Goal: Information Seeking & Learning: Learn about a topic

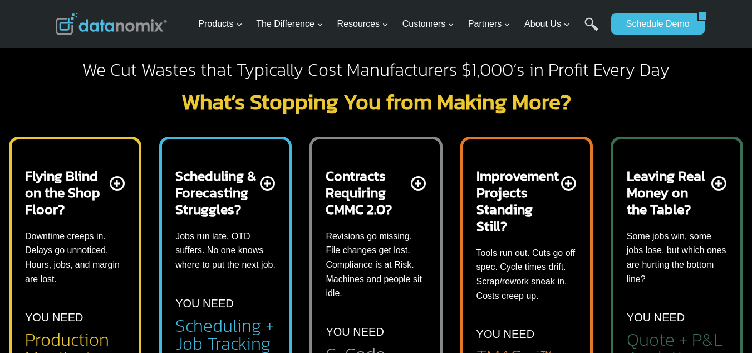
scroll to position [334, 0]
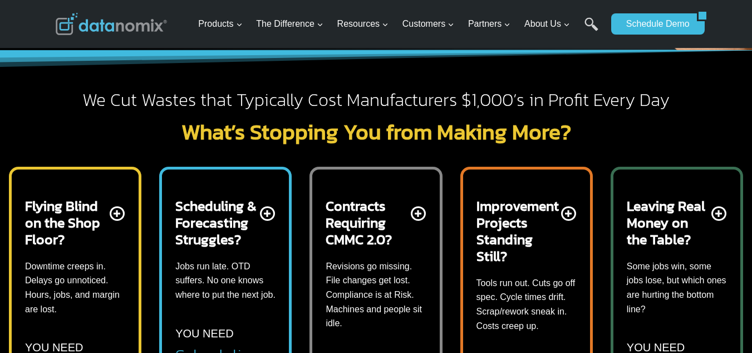
click at [676, 231] on h2 "Leaving Real Money on the Table?" at bounding box center [668, 222] width 82 height 50
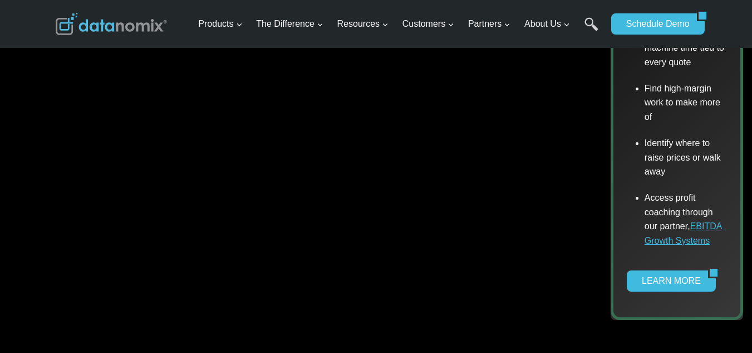
scroll to position [891, 0]
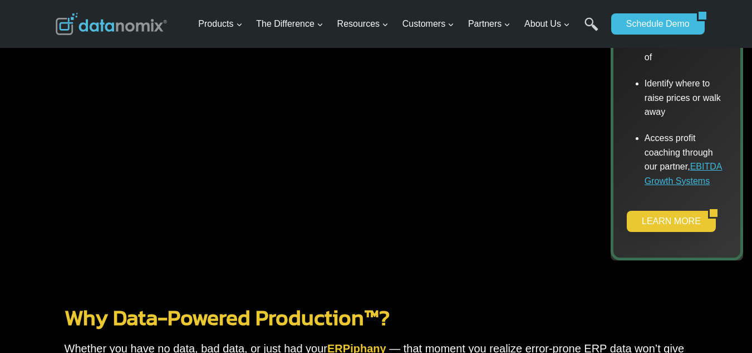
click at [657, 211] on link "LEARN MORE" at bounding box center [667, 221] width 81 height 21
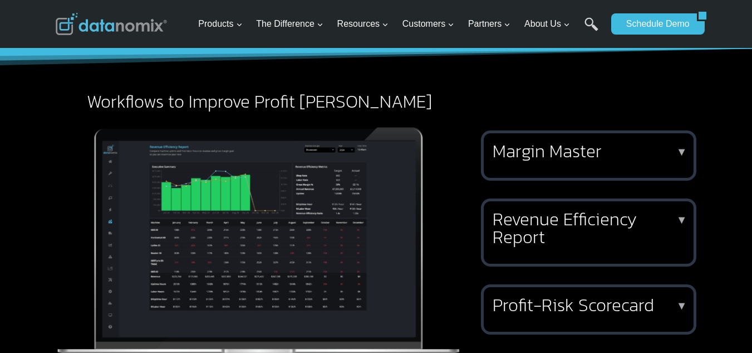
scroll to position [408, 0]
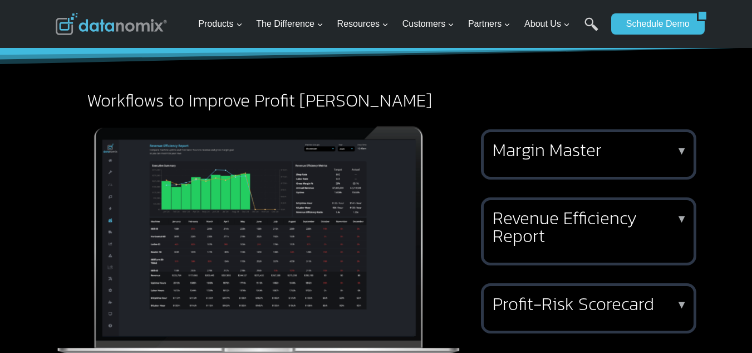
click at [618, 219] on h2 "Revenue Efficiency Report" at bounding box center [587, 227] width 188 height 36
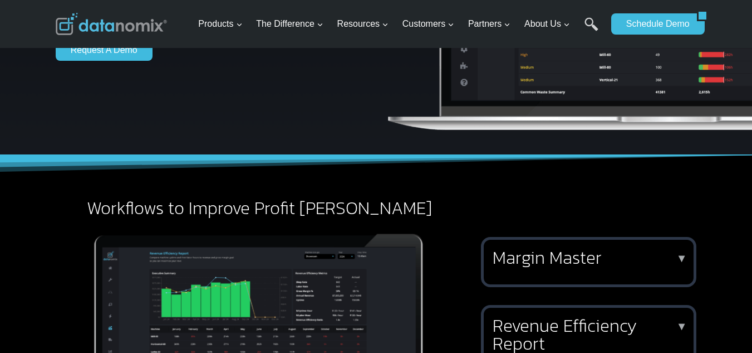
scroll to position [334, 0]
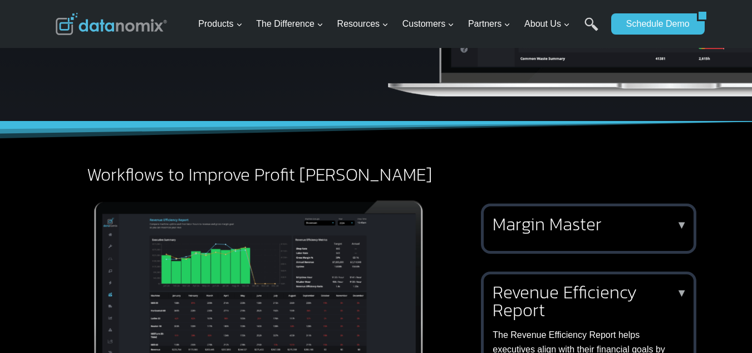
click at [614, 224] on h2 "Margin Master" at bounding box center [587, 224] width 188 height 18
